Goal: Contribute content

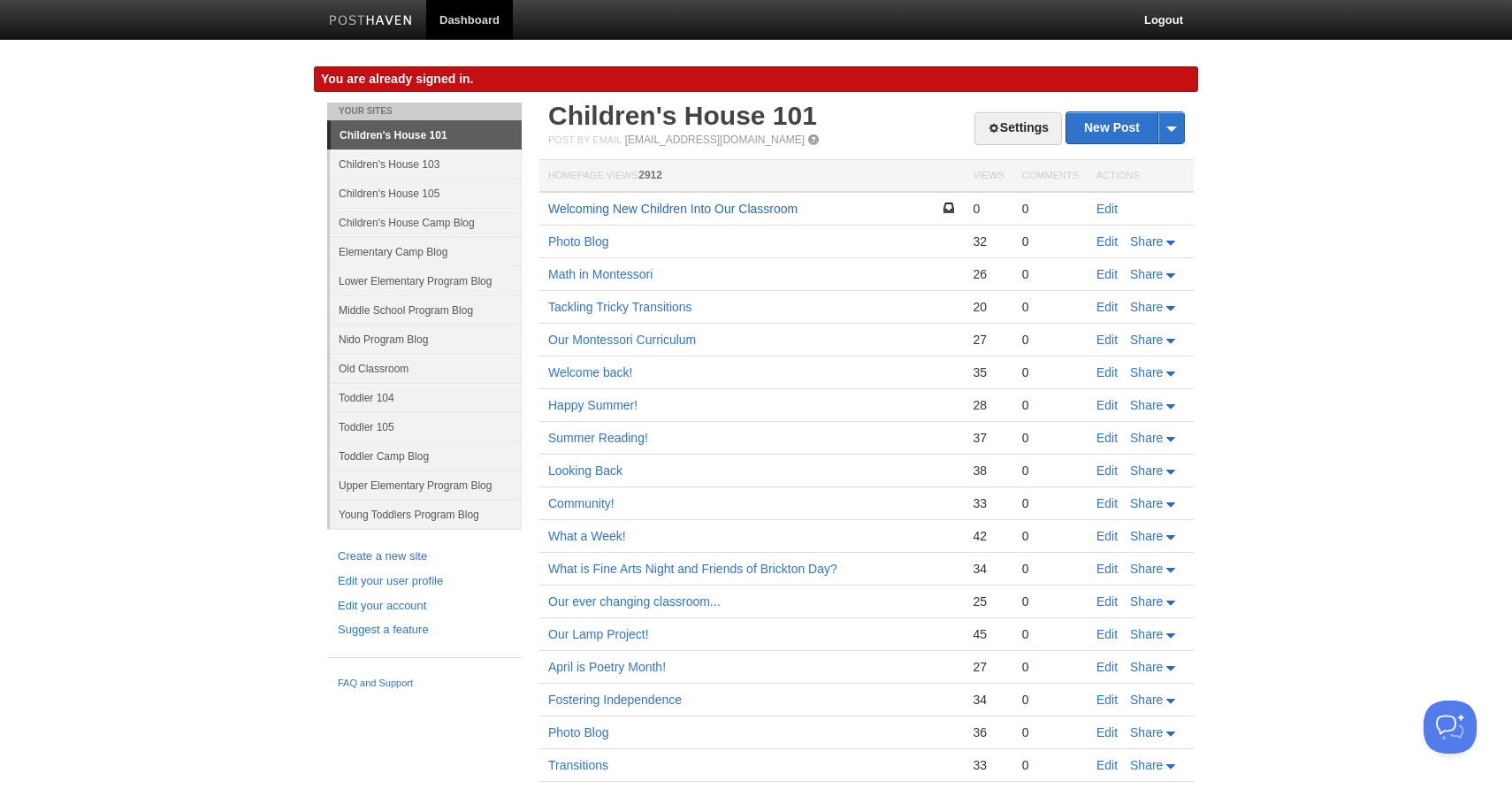
click at [610, 209] on link "Welcoming New Children Into Our Classroom" at bounding box center [673, 209] width 249 height 14
click at [441, 195] on link "Children's House 105" at bounding box center [426, 193] width 192 height 30
click at [369, 189] on link "Children's House 105" at bounding box center [426, 193] width 192 height 30
click at [369, 191] on link "Children's House 105" at bounding box center [426, 193] width 192 height 30
click at [379, 160] on link "Children's House 103" at bounding box center [426, 164] width 192 height 30
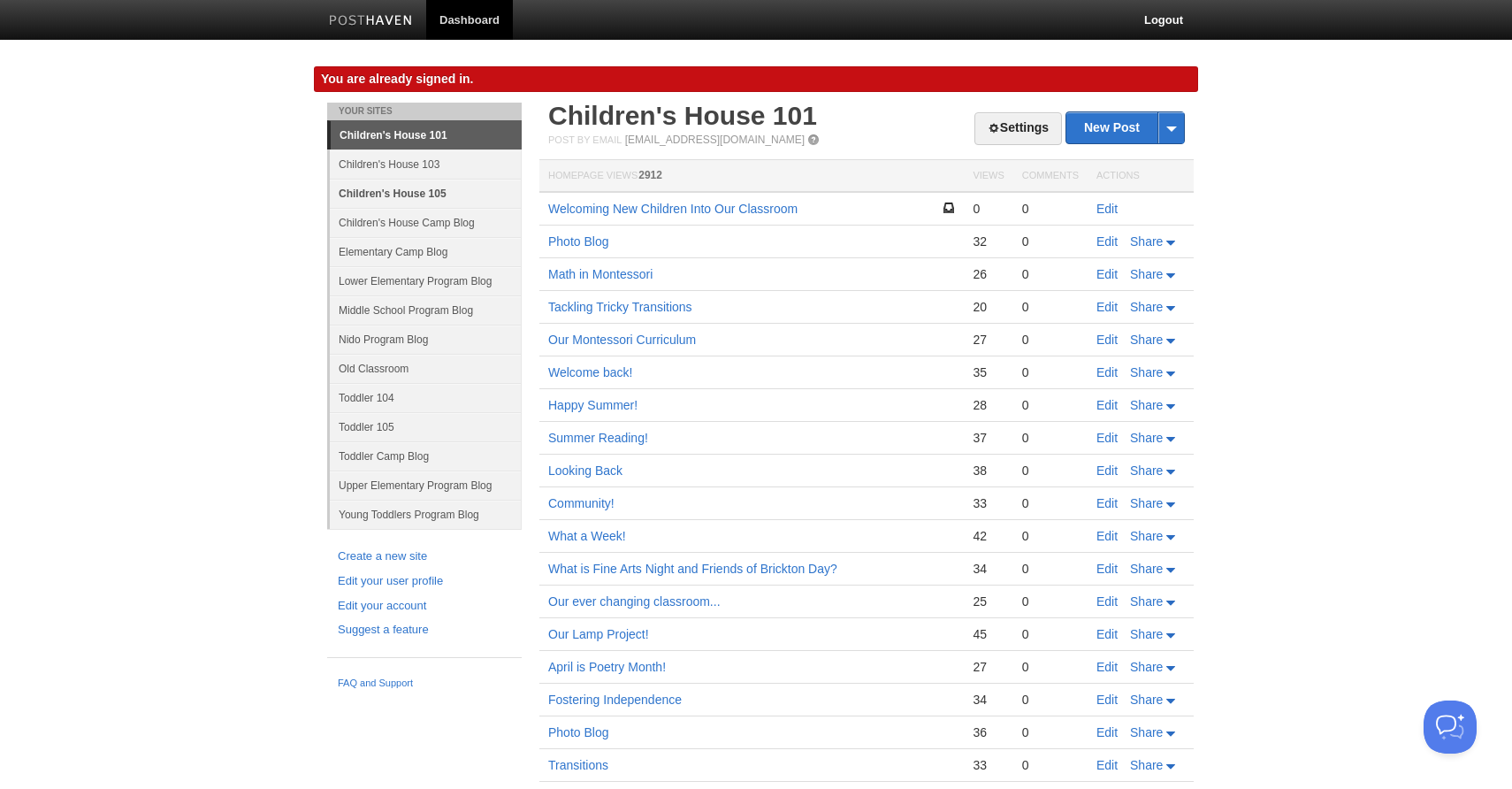
click at [385, 195] on link "Children's House 105" at bounding box center [426, 193] width 192 height 30
click at [430, 195] on link "Children's House 105" at bounding box center [426, 193] width 192 height 30
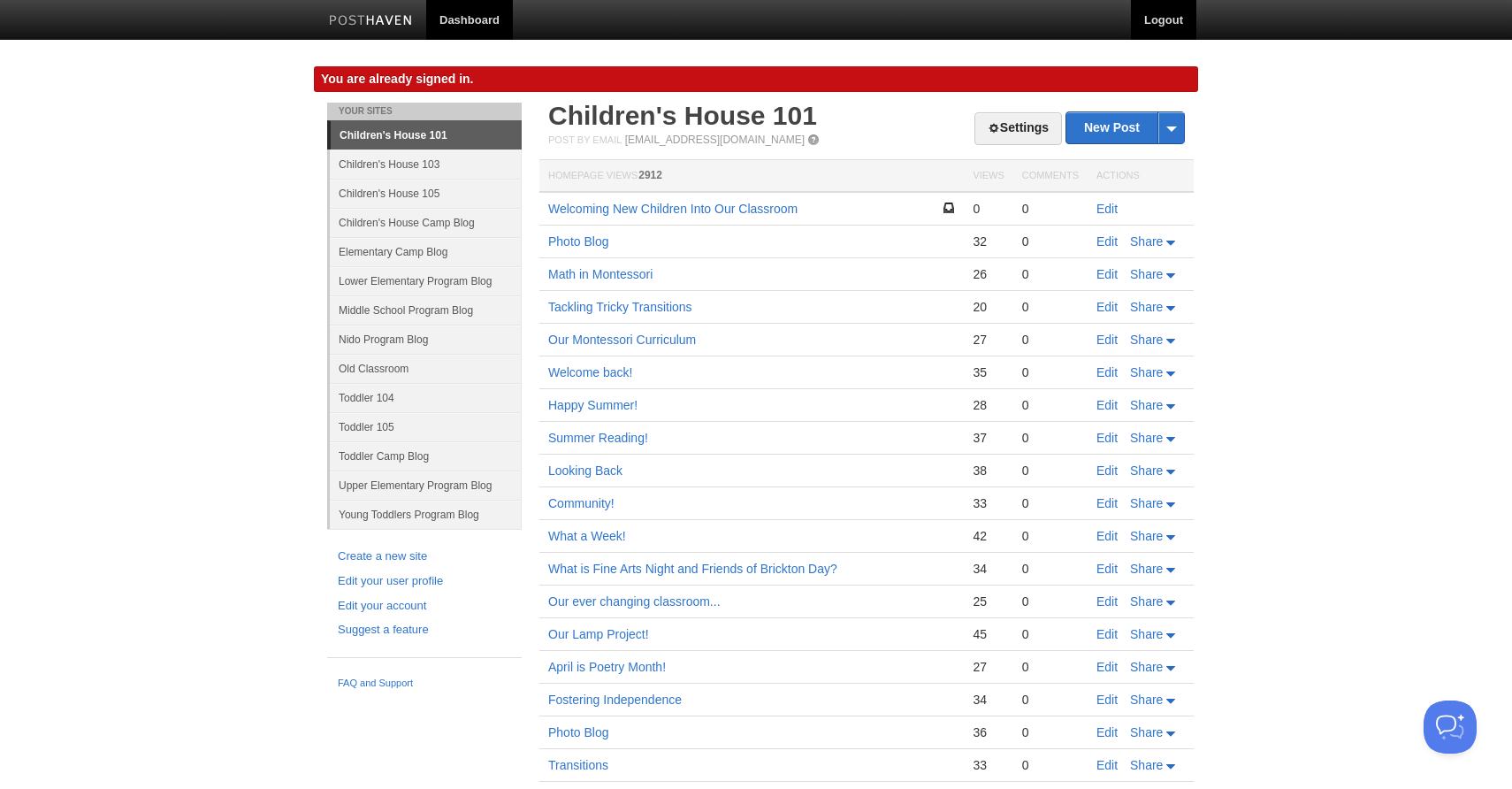
click at [1166, 25] on link "Logout" at bounding box center [1163, 20] width 65 height 39
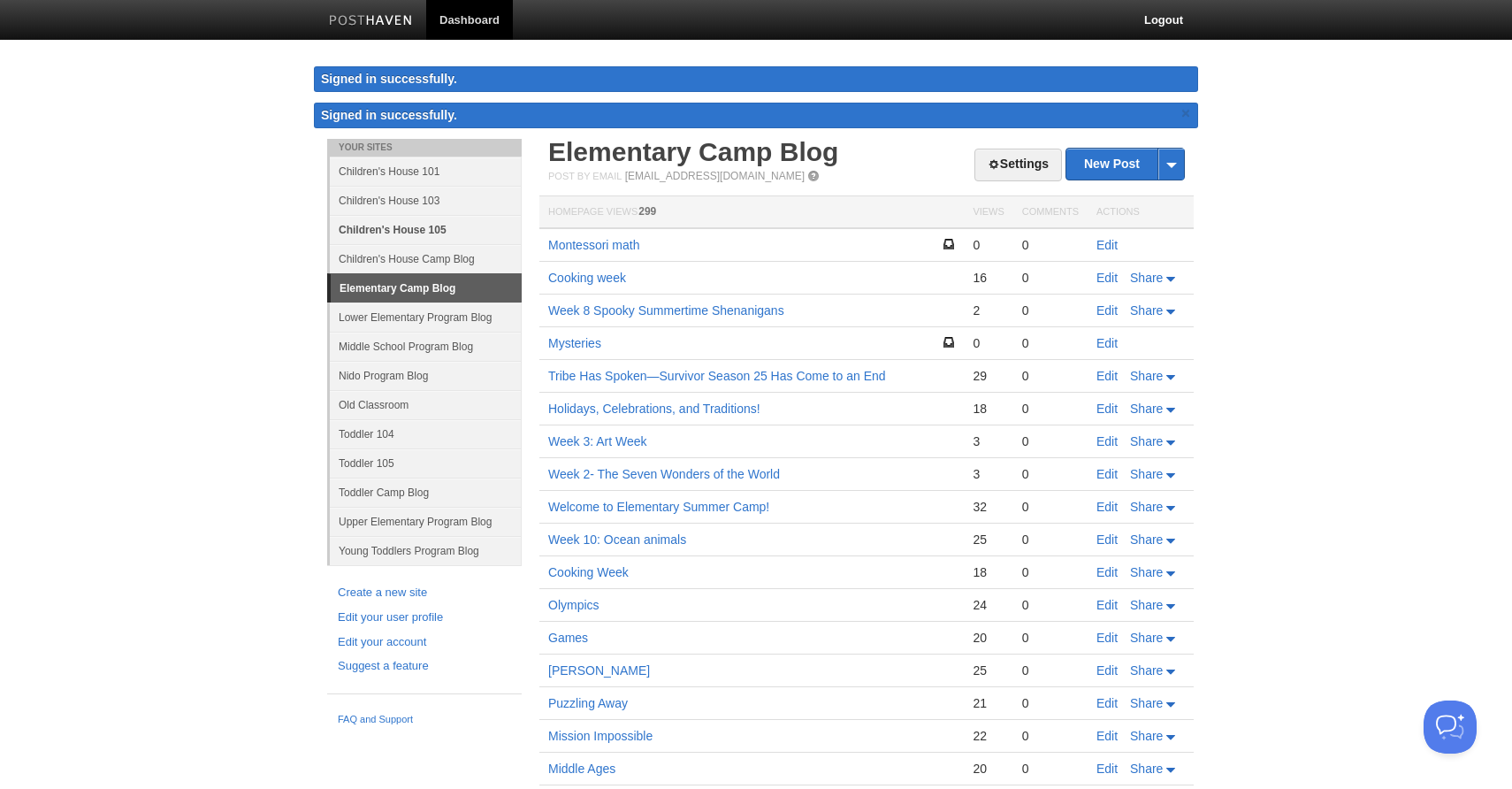
click at [392, 230] on link "Children's House 105" at bounding box center [426, 230] width 192 height 30
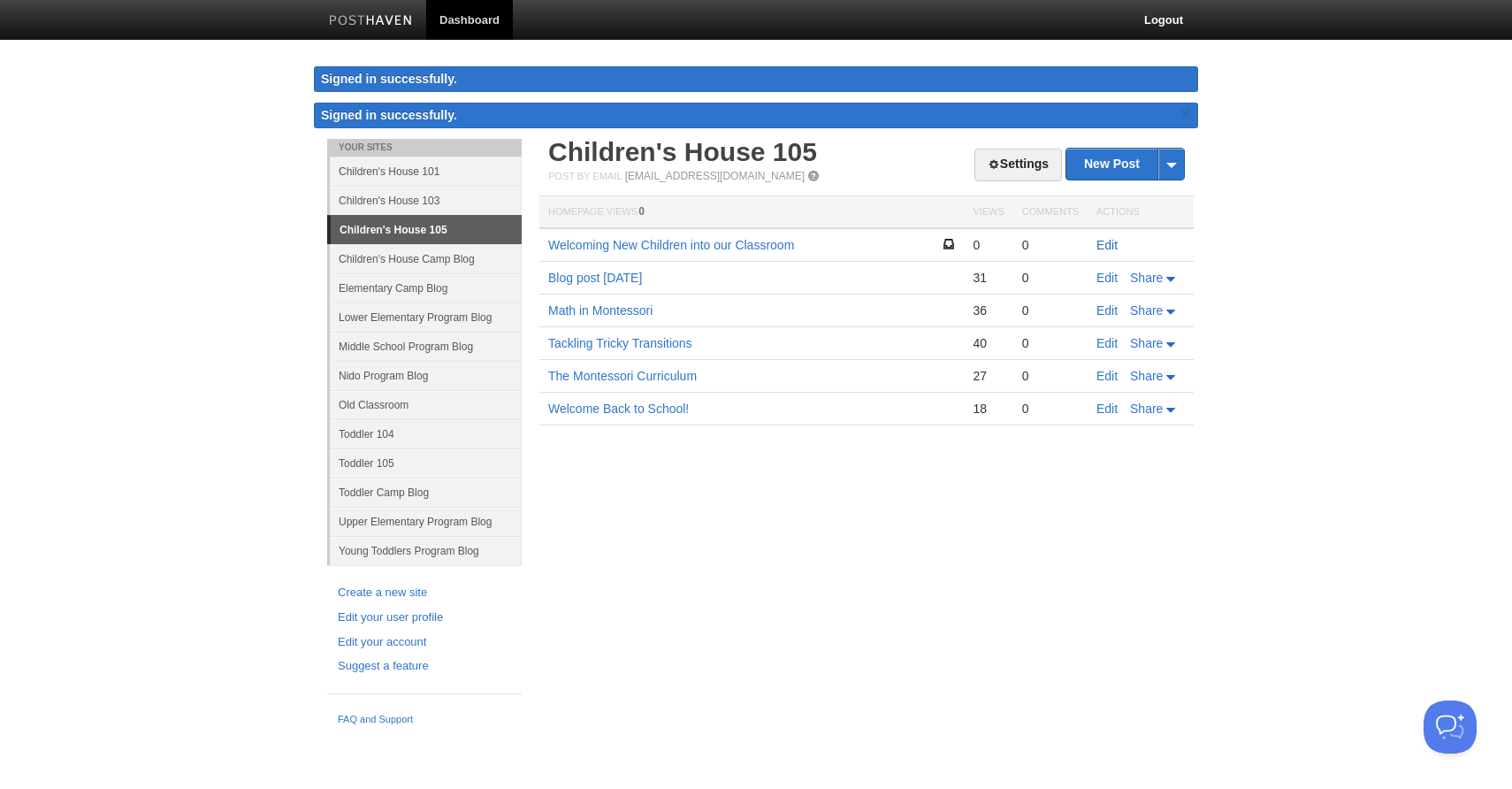
click at [1108, 243] on link "Edit" at bounding box center [1107, 244] width 22 height 14
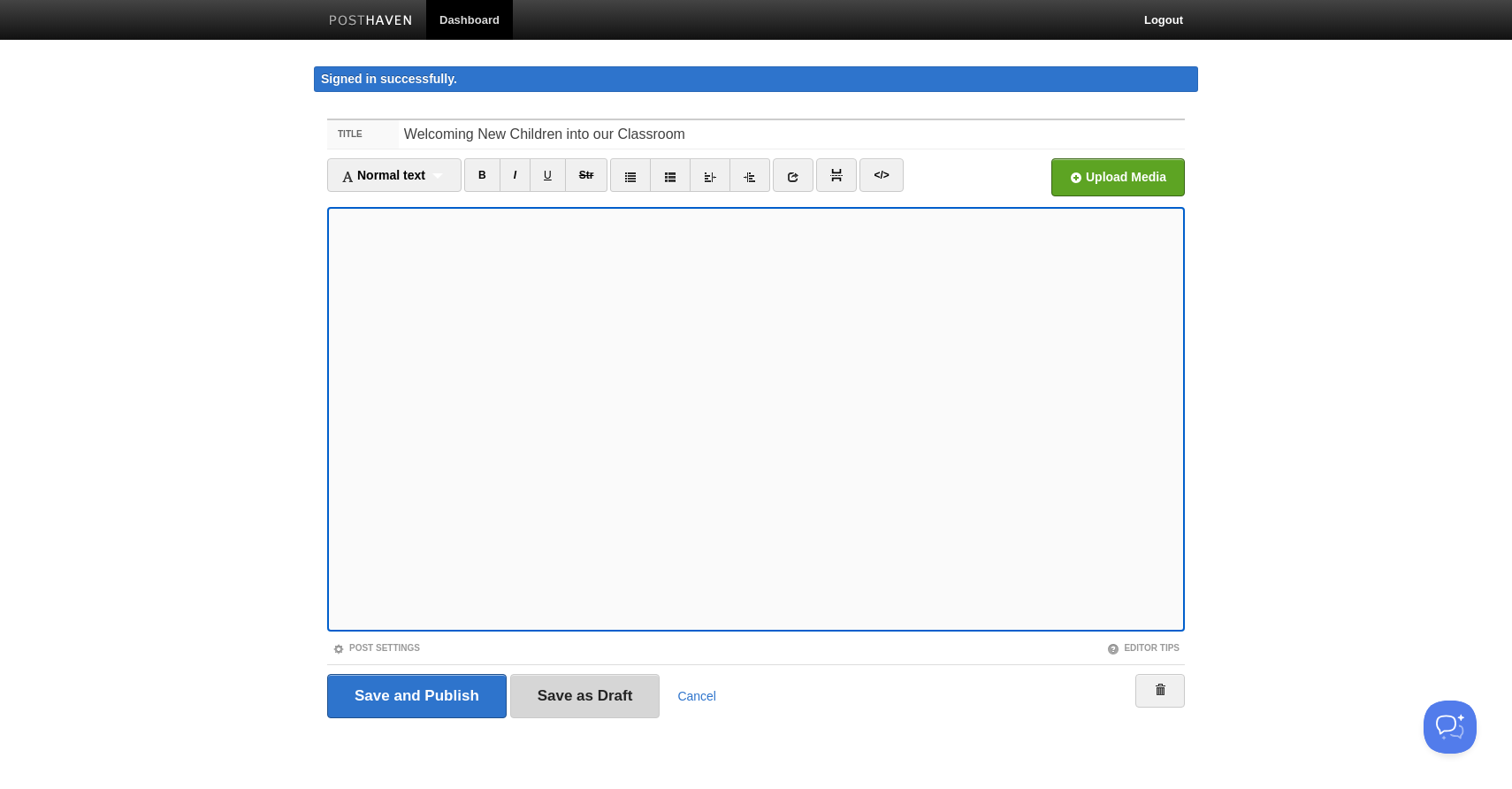
click at [602, 696] on input "Save as Draft" at bounding box center [585, 695] width 151 height 44
